Goal: Check status

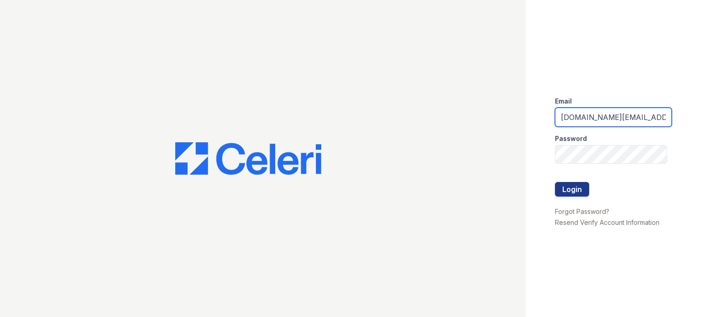
click at [593, 118] on input "kimberly.pm@cafmanagement.com" at bounding box center [613, 117] width 117 height 19
click at [593, 117] on input "kimberly.pm@cafmanagement.com" at bounding box center [613, 117] width 117 height 19
type input "kimberly.am@cafmanagement.com"
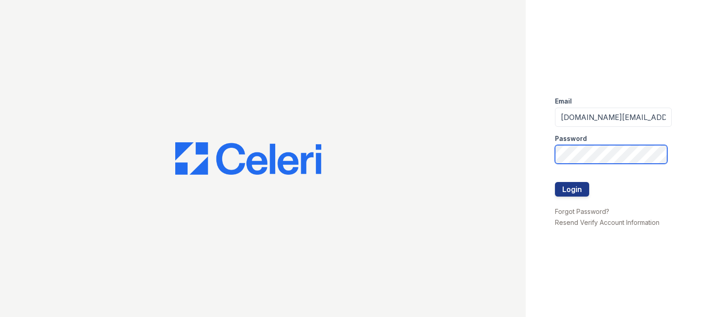
click at [555, 182] on button "Login" at bounding box center [572, 189] width 34 height 15
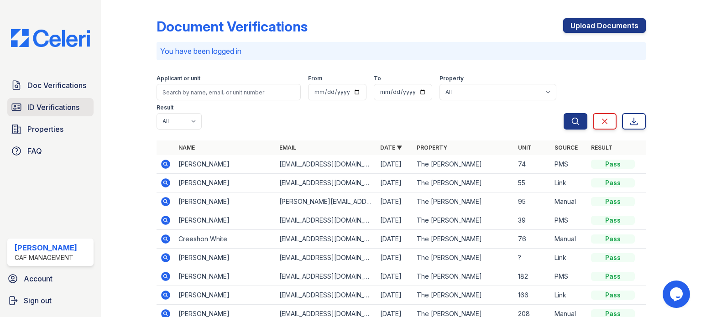
click at [49, 109] on span "ID Verifications" at bounding box center [53, 107] width 52 height 11
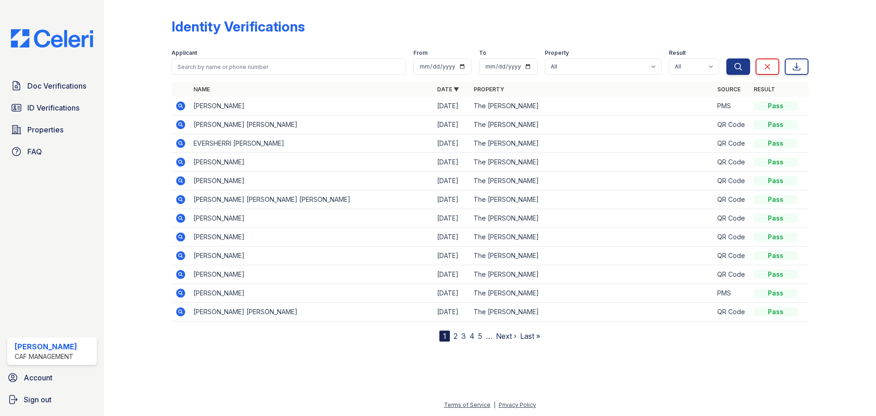
click at [229, 109] on td "Jessica Castro" at bounding box center [312, 106] width 244 height 19
click at [184, 102] on icon at bounding box center [180, 105] width 11 height 11
